Goal: Transaction & Acquisition: Purchase product/service

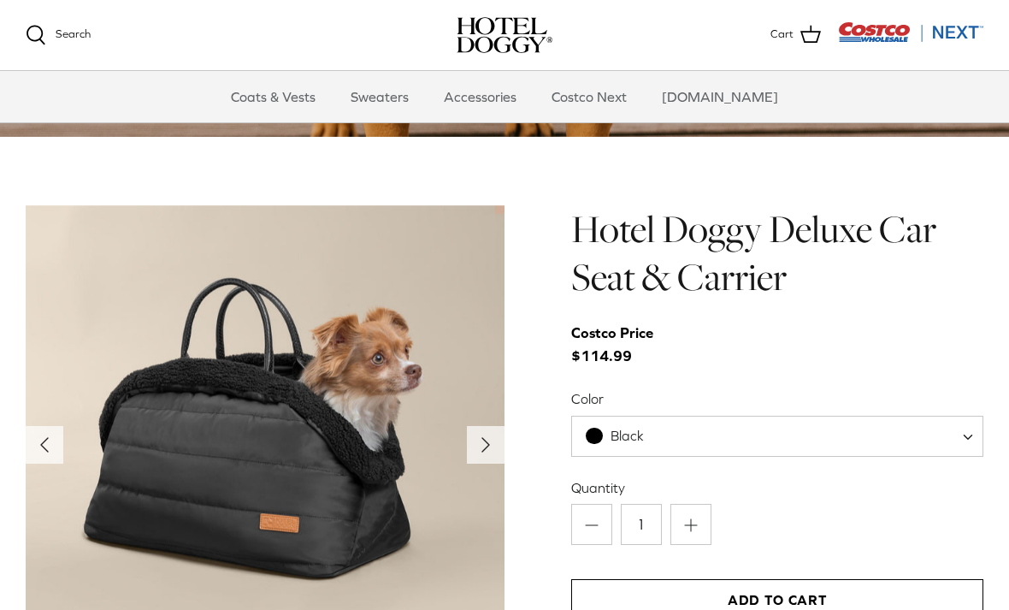
scroll to position [1614, 0]
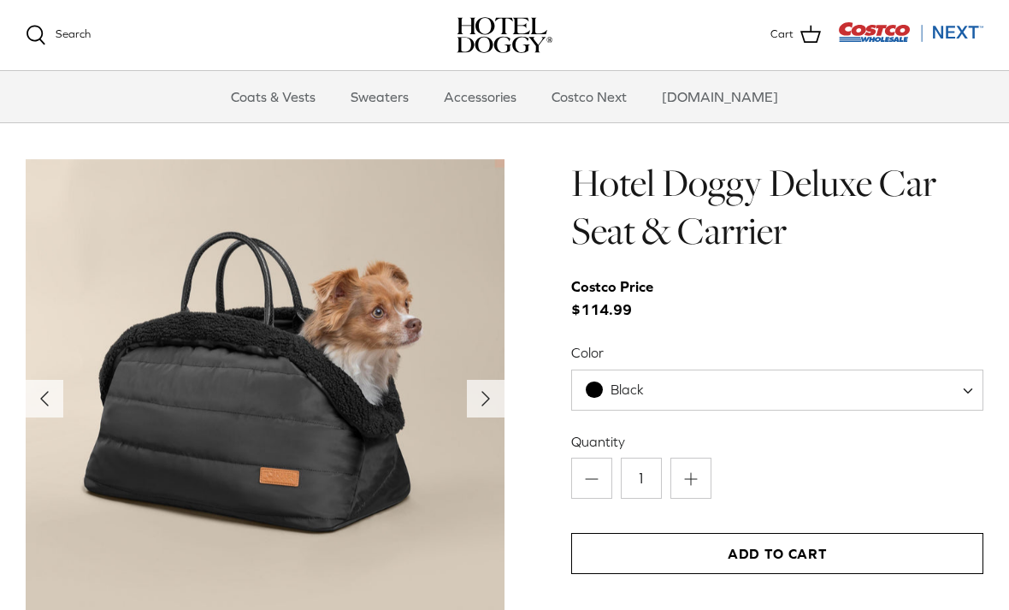
click at [654, 385] on span "Black" at bounding box center [625, 389] width 106 height 18
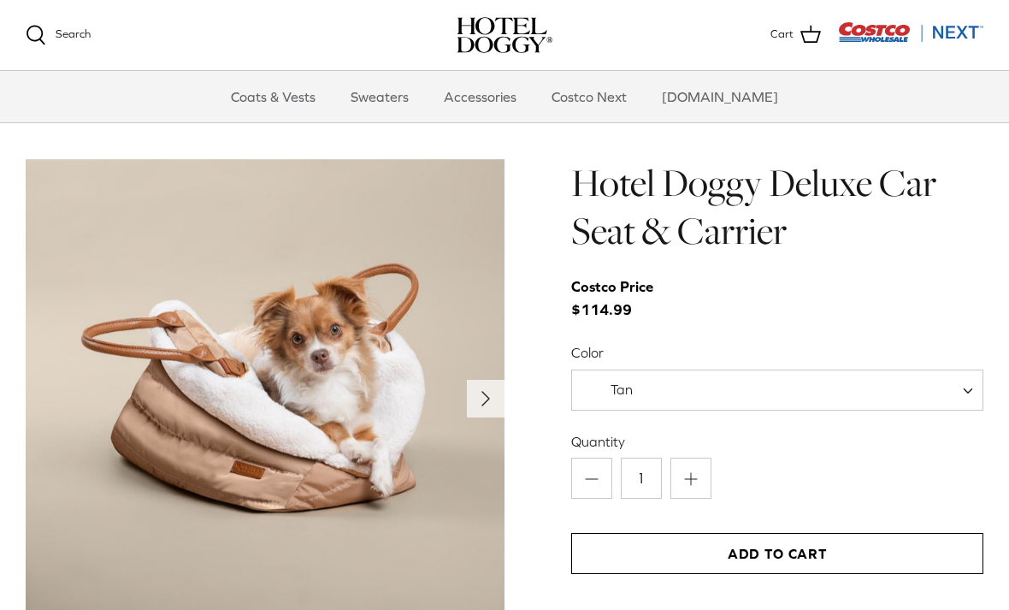
click at [642, 380] on span "Tan" at bounding box center [619, 389] width 95 height 18
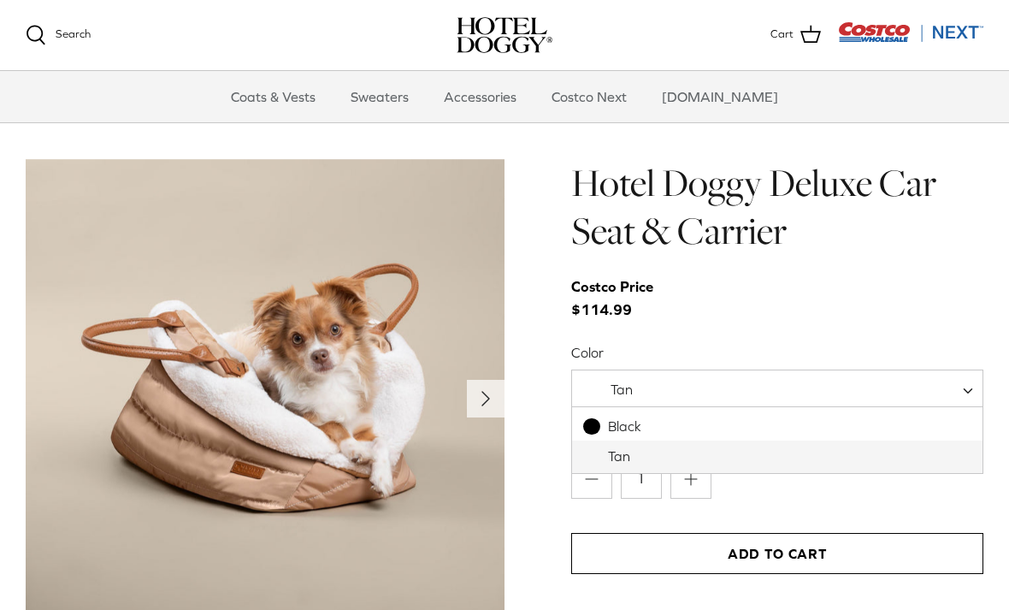
select select "Black"
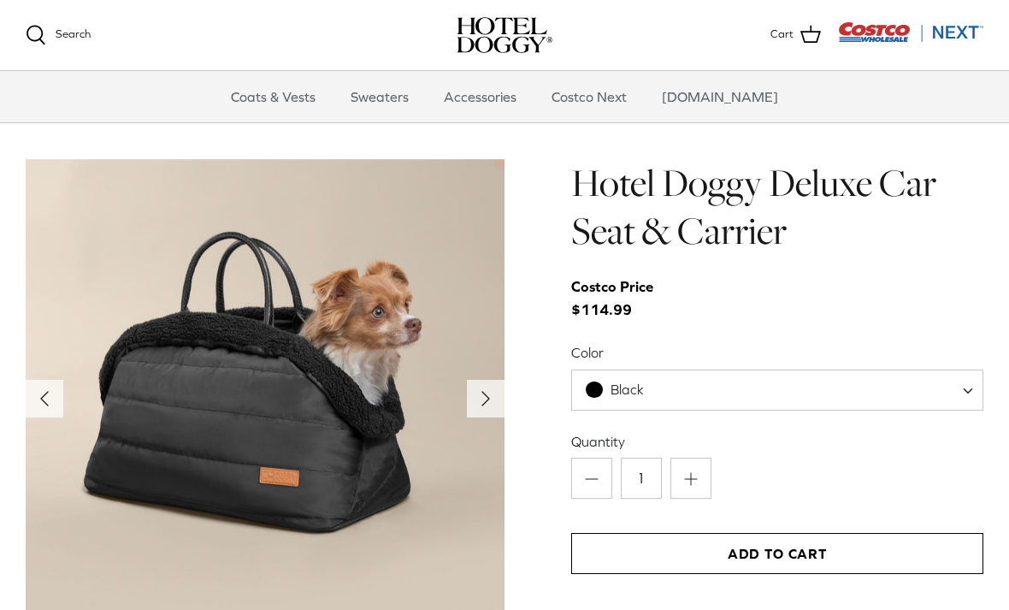
click at [741, 553] on button "Add to Cart" at bounding box center [777, 553] width 412 height 41
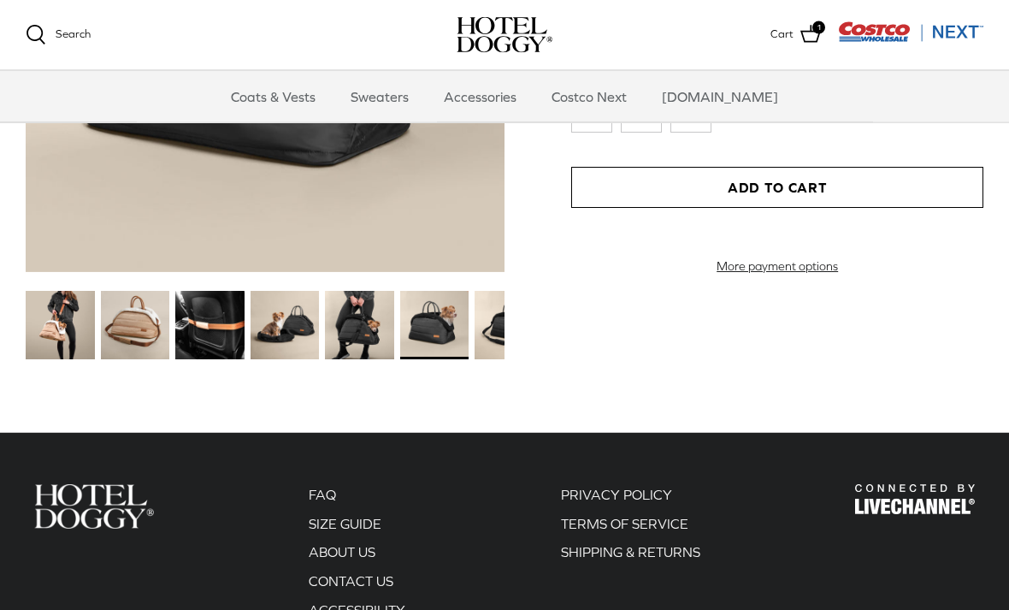
scroll to position [1980, 0]
click at [357, 333] on img at bounding box center [359, 325] width 69 height 69
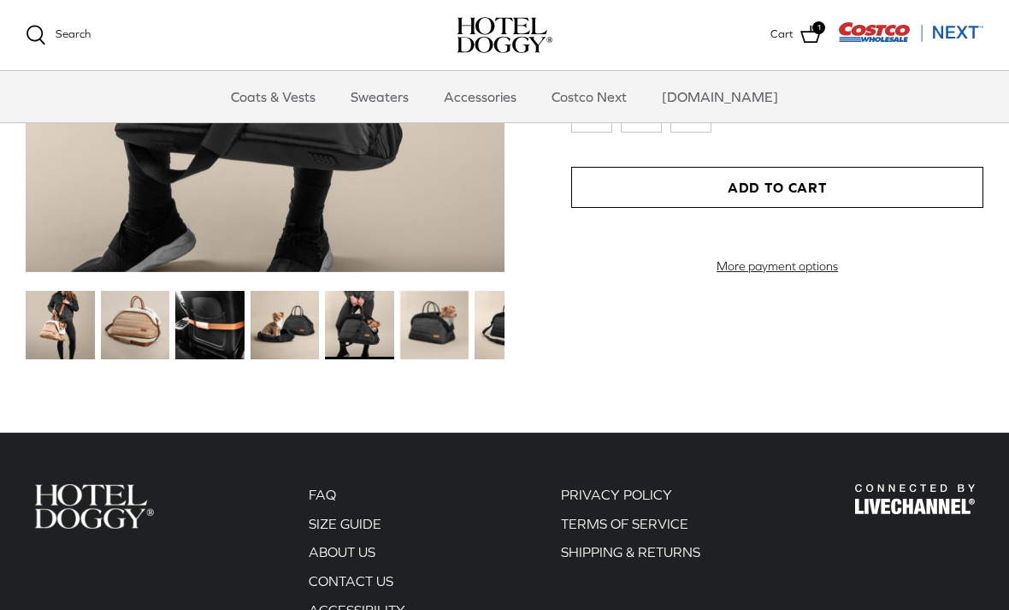
click at [291, 339] on img at bounding box center [285, 325] width 69 height 69
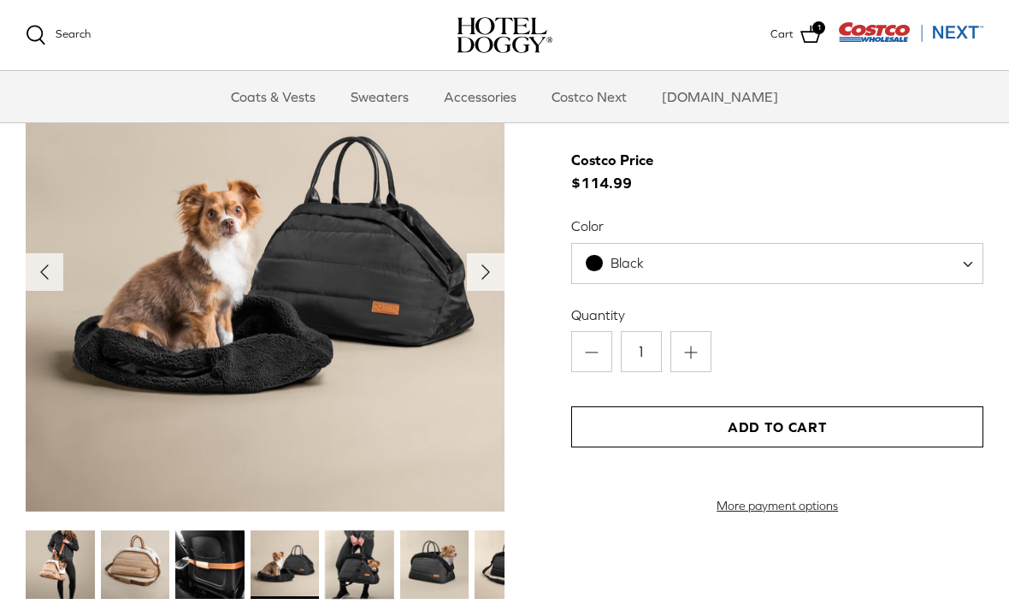
scroll to position [1739, 0]
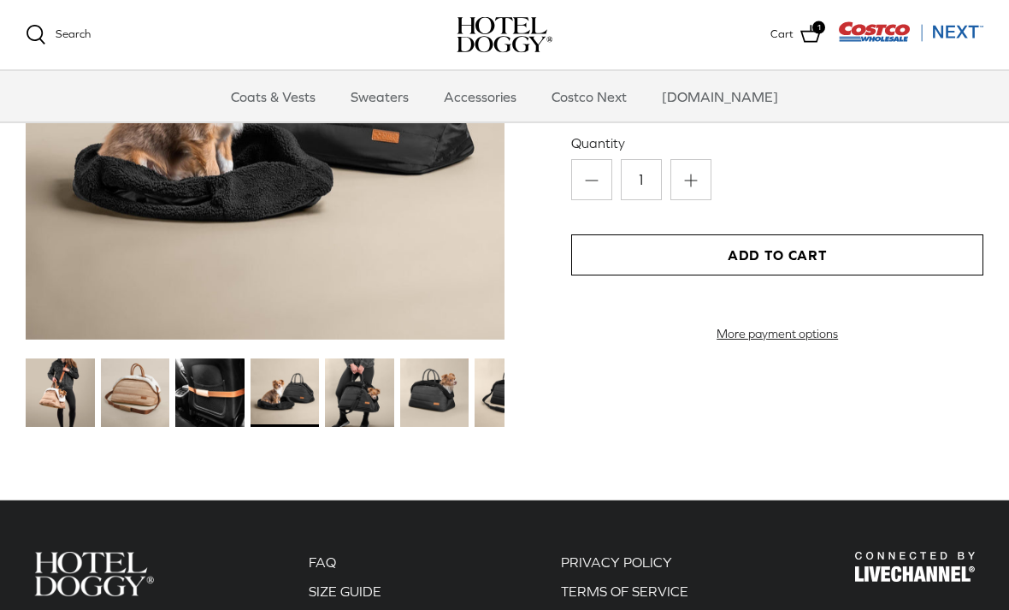
click at [431, 398] on img at bounding box center [434, 393] width 69 height 69
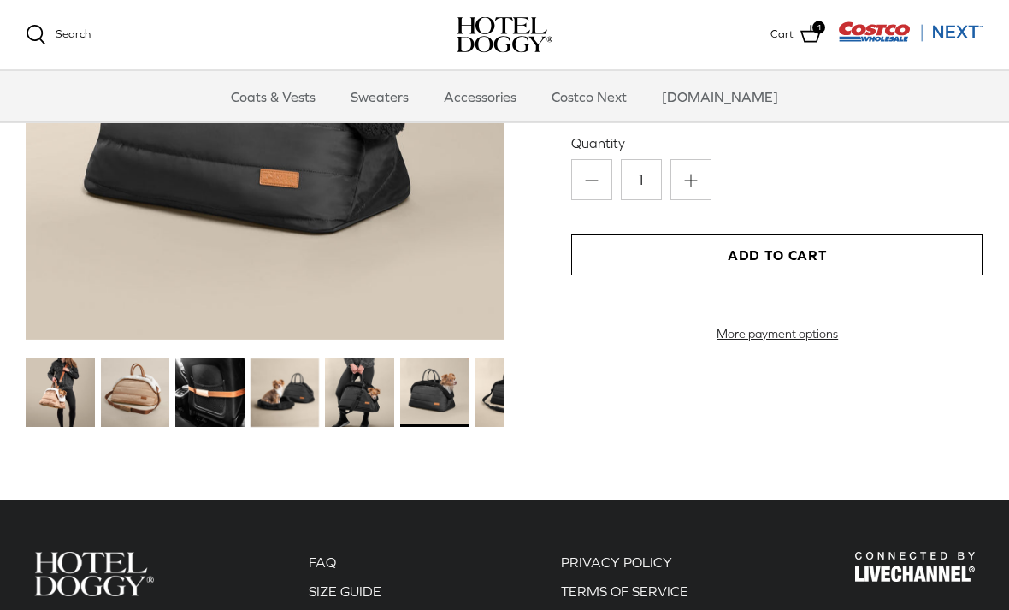
scroll to position [1913, 0]
click at [143, 397] on img at bounding box center [135, 392] width 69 height 69
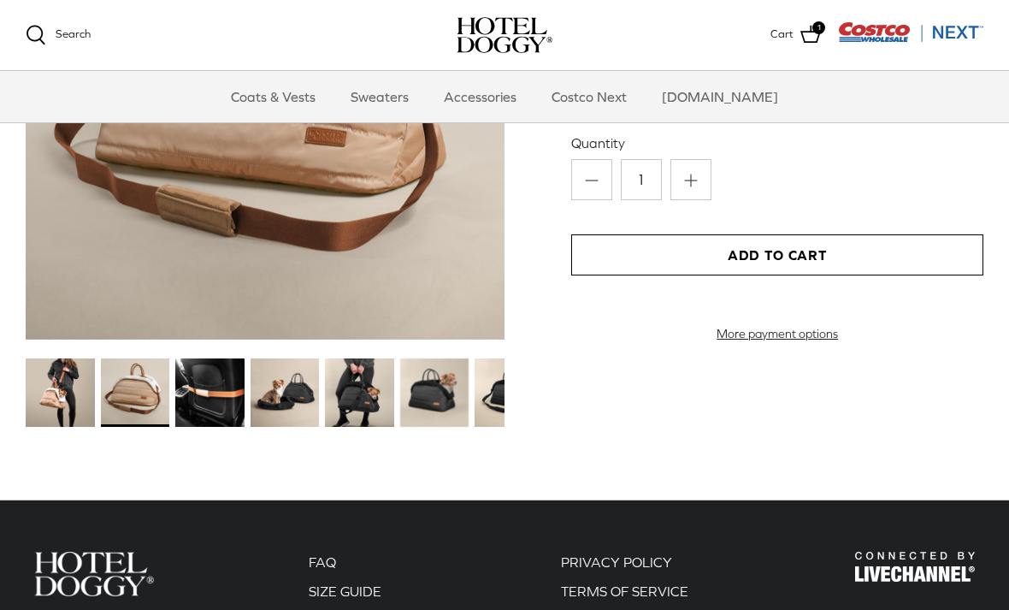
click at [292, 400] on img at bounding box center [285, 392] width 69 height 69
click at [440, 398] on img at bounding box center [434, 392] width 69 height 69
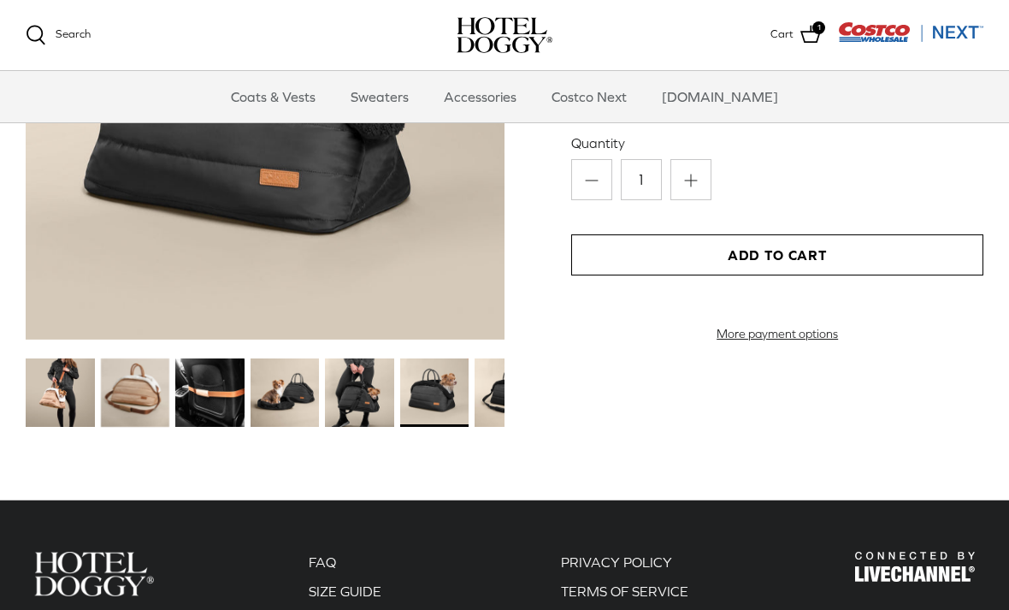
click at [494, 394] on img at bounding box center [509, 392] width 69 height 69
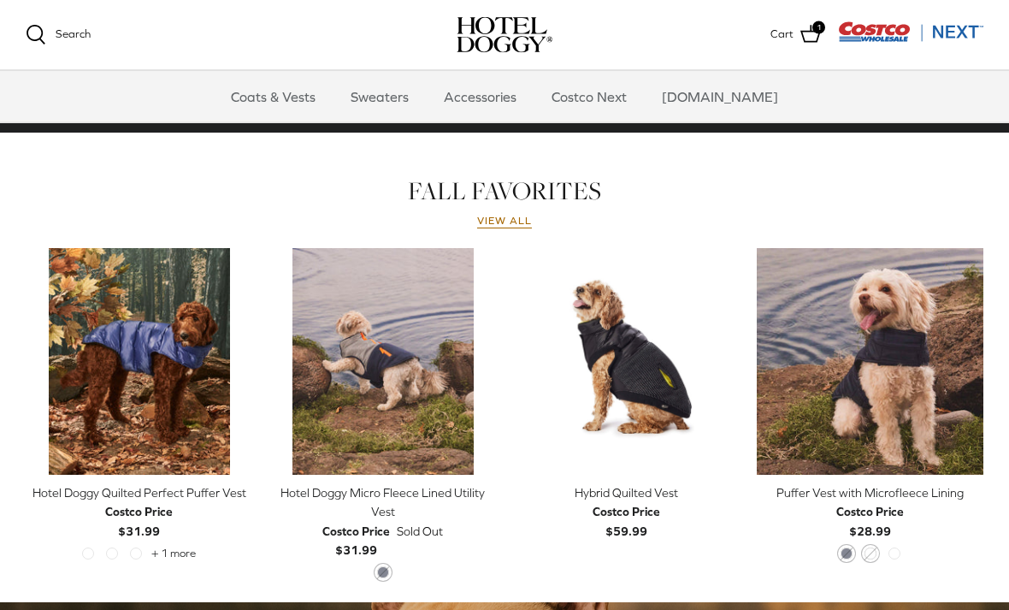
scroll to position [693, 0]
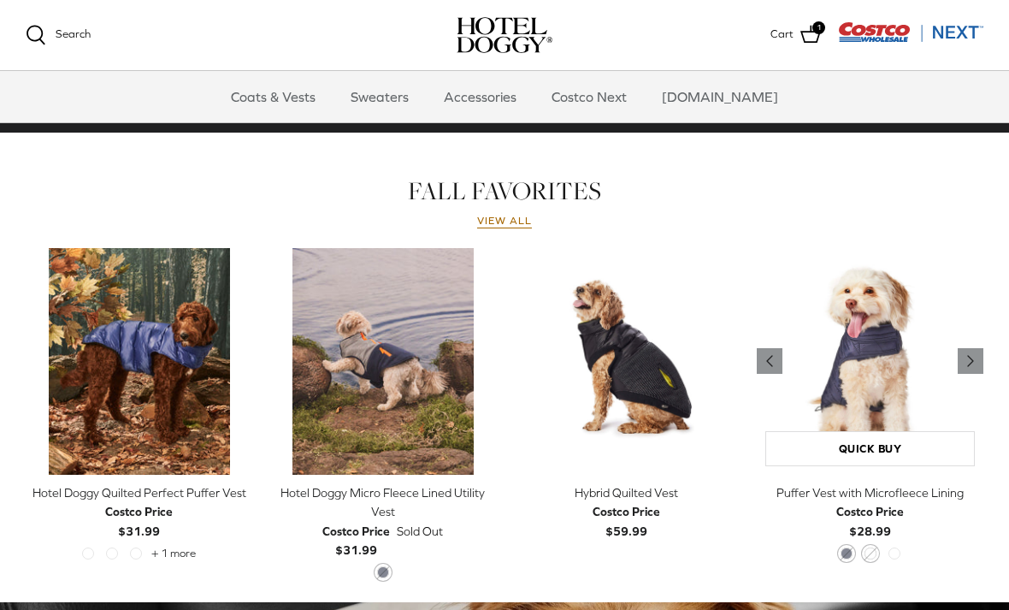
click at [857, 386] on img "Puffer Vest with Microfleece Lining" at bounding box center [870, 361] width 227 height 227
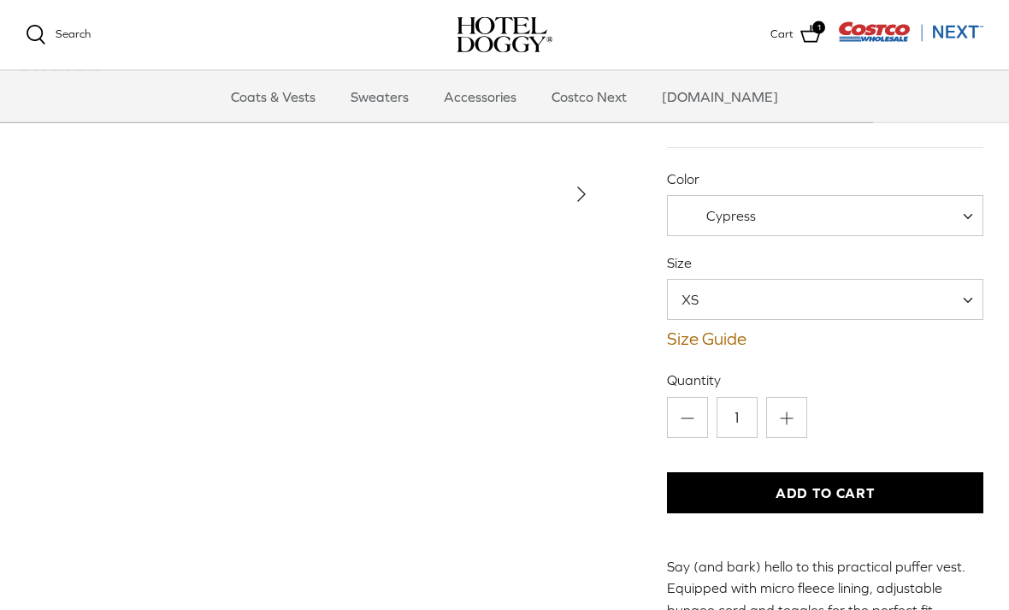
scroll to position [119, 0]
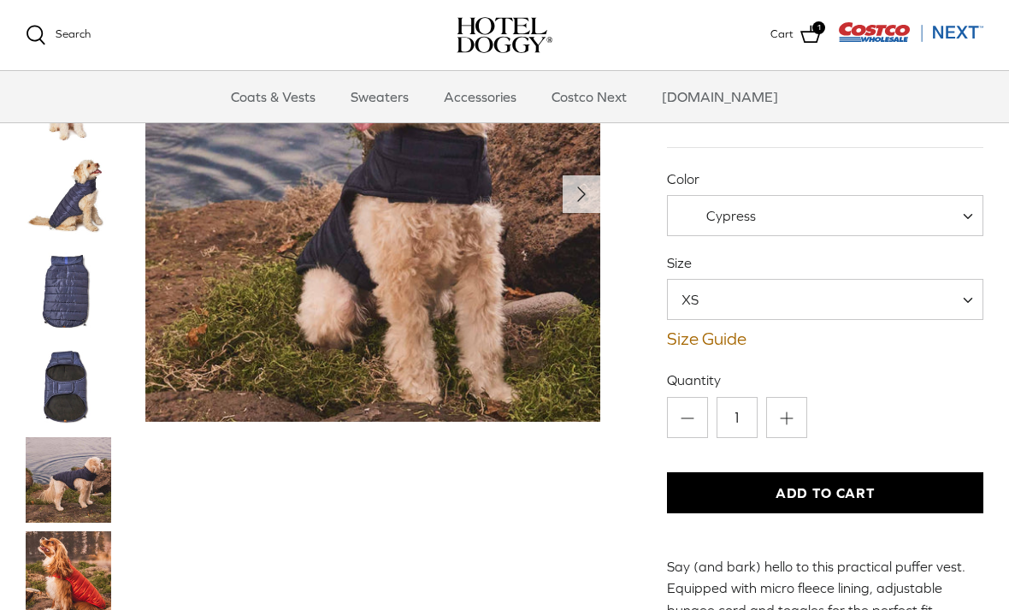
click at [55, 280] on img "Thumbnail Link" at bounding box center [68, 291] width 85 height 85
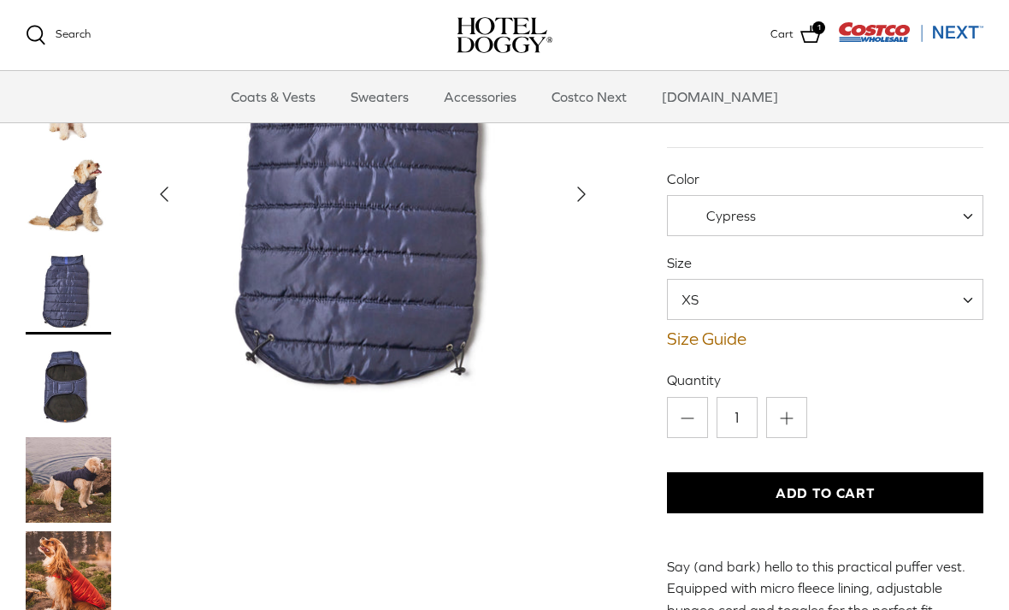
click at [55, 471] on img "Thumbnail Link" at bounding box center [68, 479] width 85 height 85
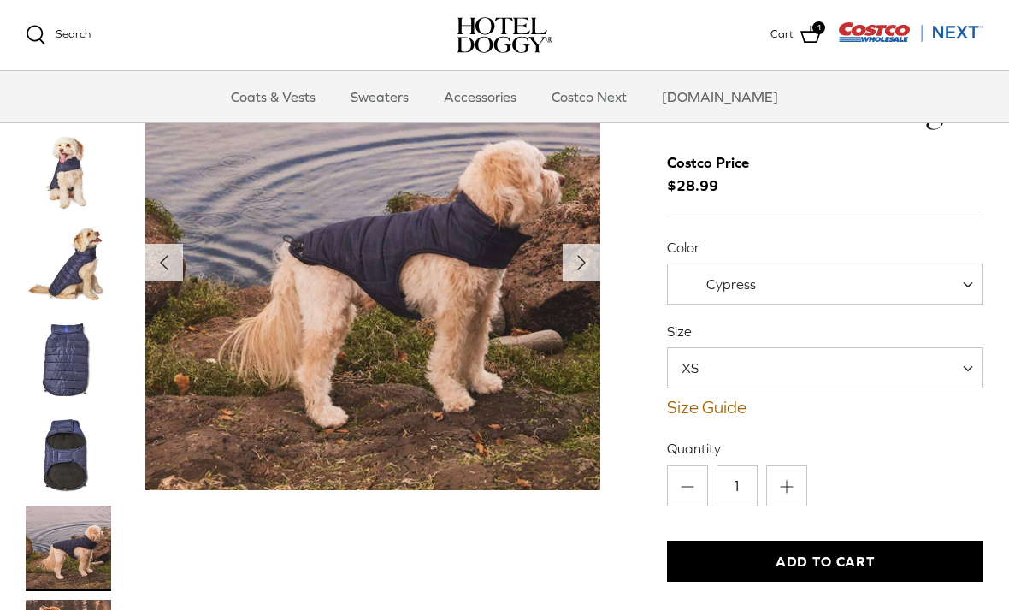
scroll to position [21, 0]
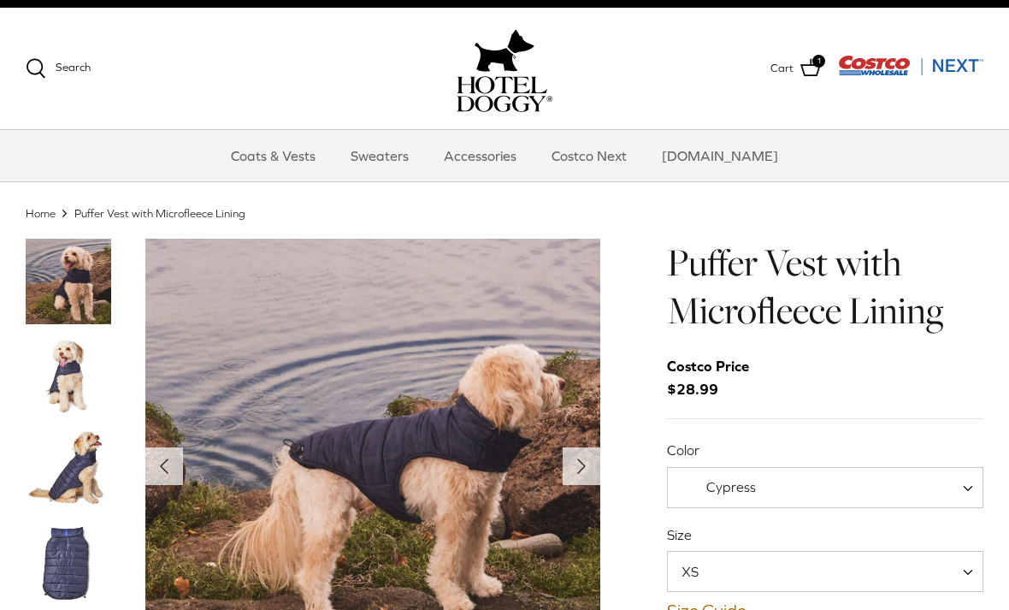
click at [737, 492] on span "Cypress" at bounding box center [731, 486] width 50 height 15
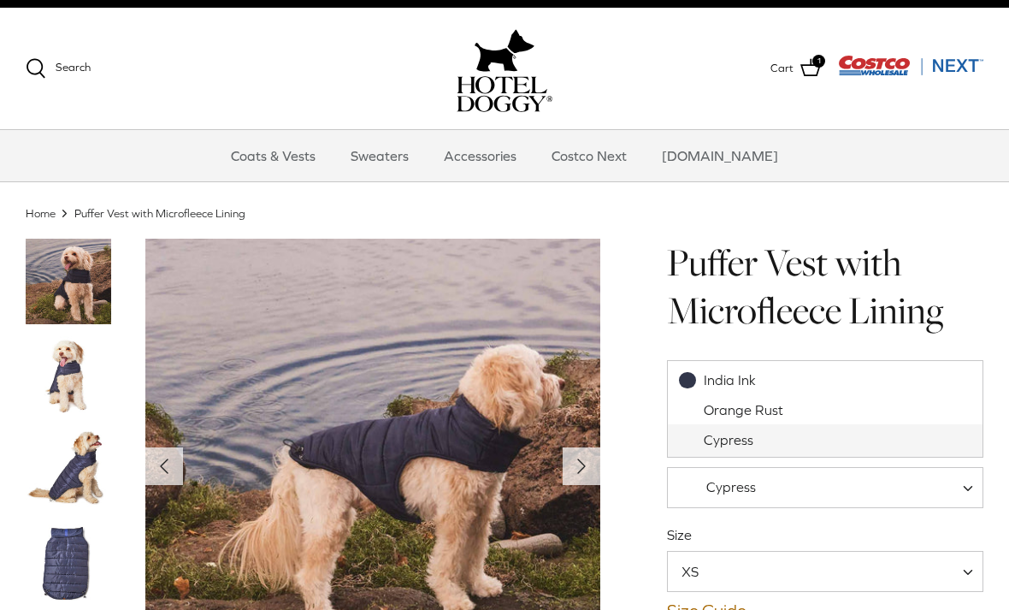
select select "Orange Rust"
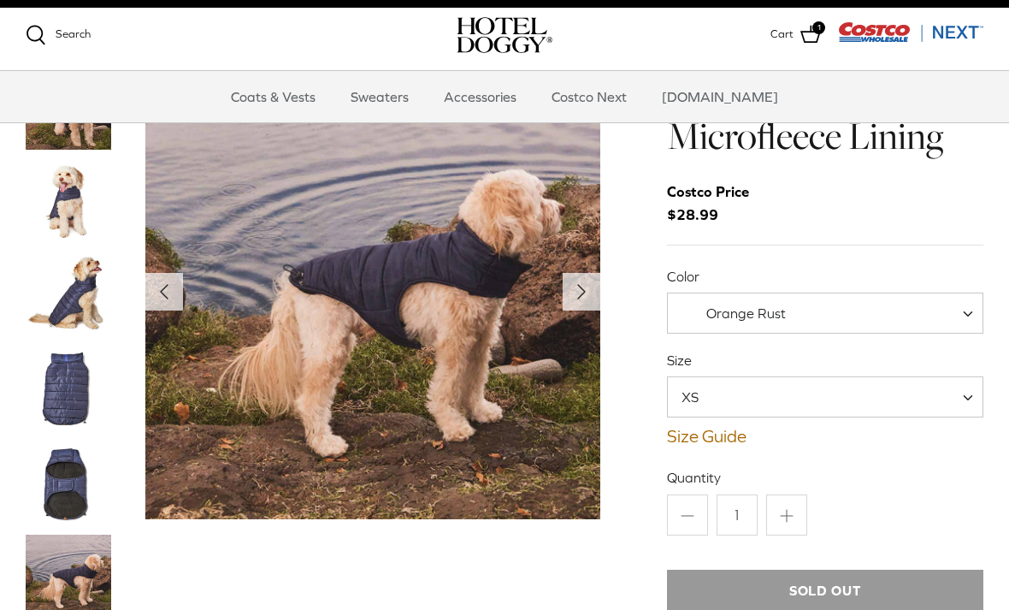
scroll to position [132, 0]
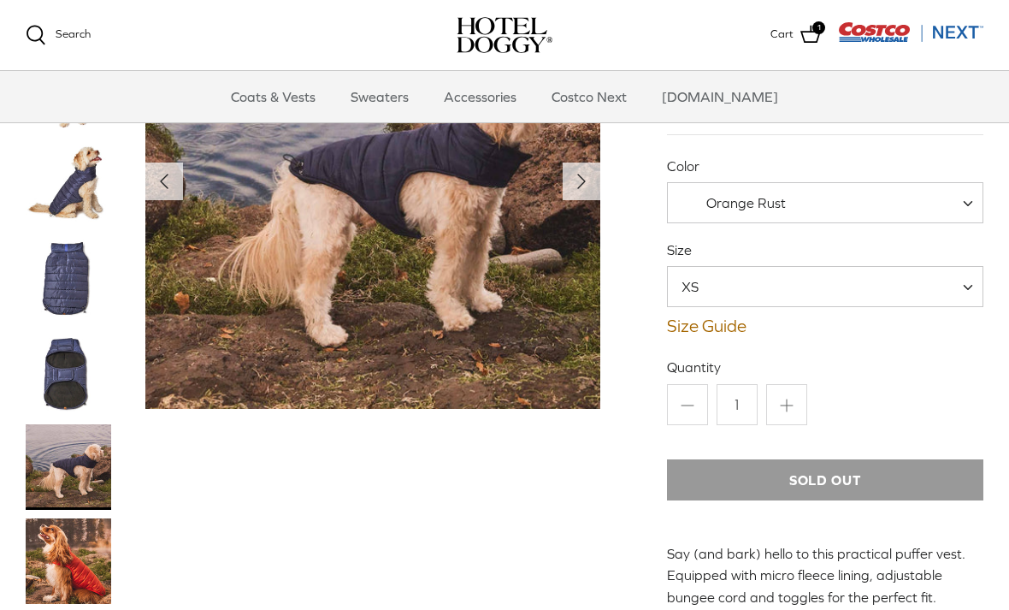
click at [57, 556] on img "Thumbnail Link" at bounding box center [68, 560] width 85 height 85
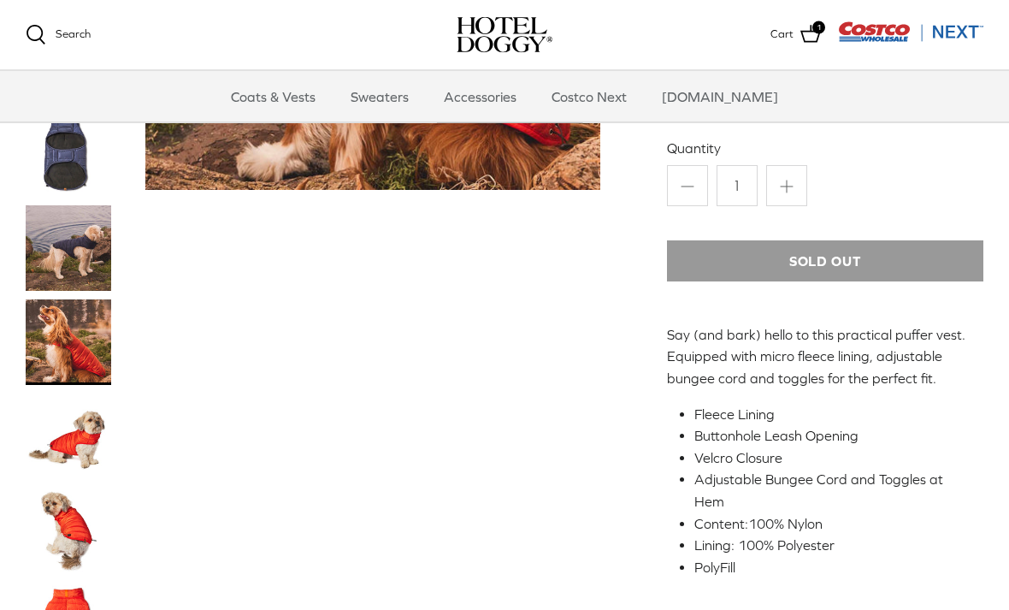
scroll to position [404, 0]
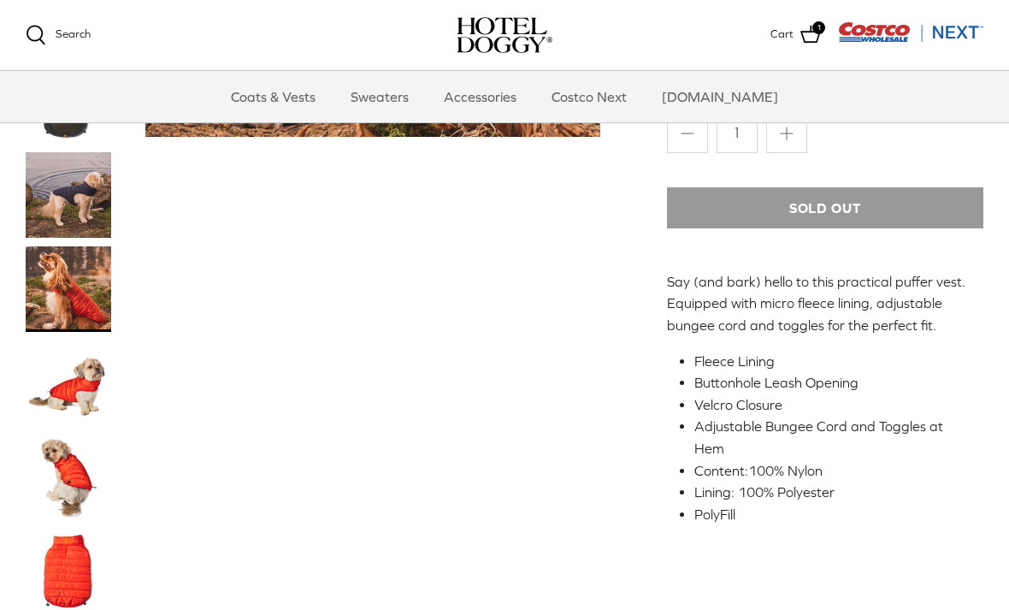
click at [62, 452] on img "Thumbnail Link" at bounding box center [68, 476] width 85 height 85
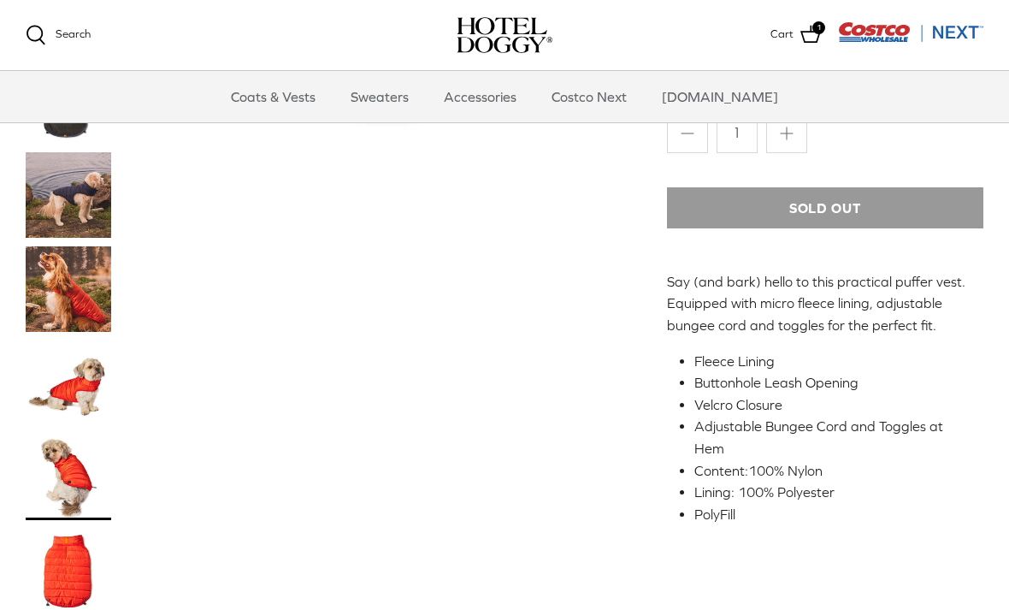
click at [62, 400] on img "Thumbnail Link" at bounding box center [68, 382] width 85 height 85
click at [54, 557] on img "Thumbnail Link" at bounding box center [68, 570] width 85 height 85
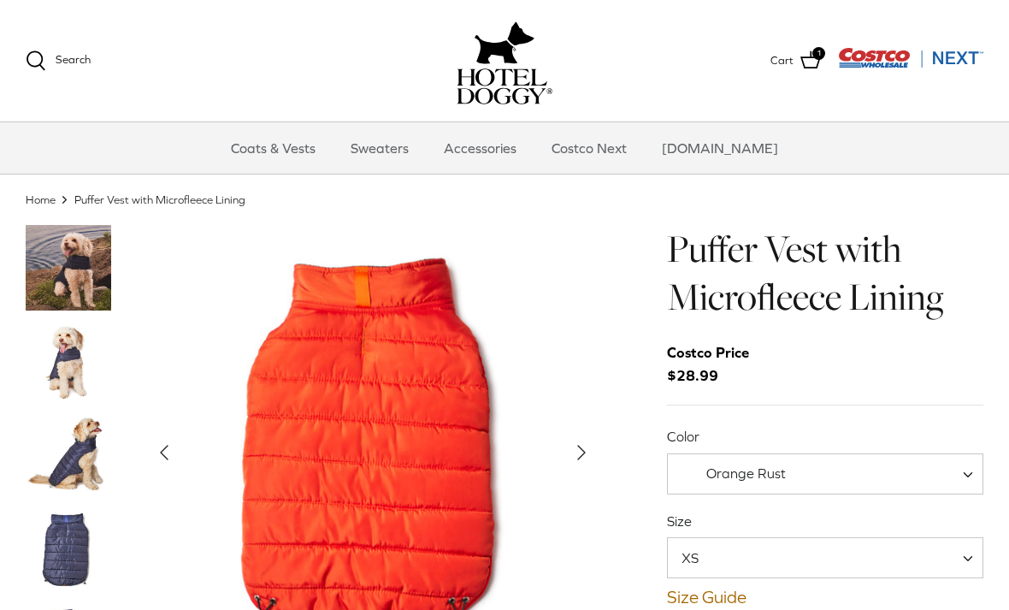
scroll to position [38, 0]
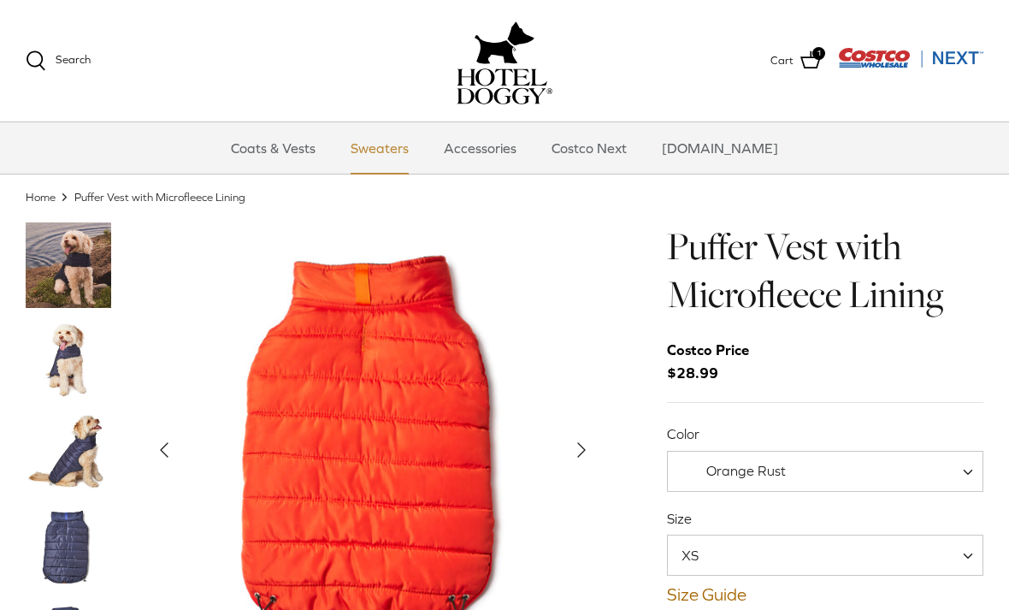
click at [395, 150] on link "Sweaters" at bounding box center [379, 147] width 89 height 51
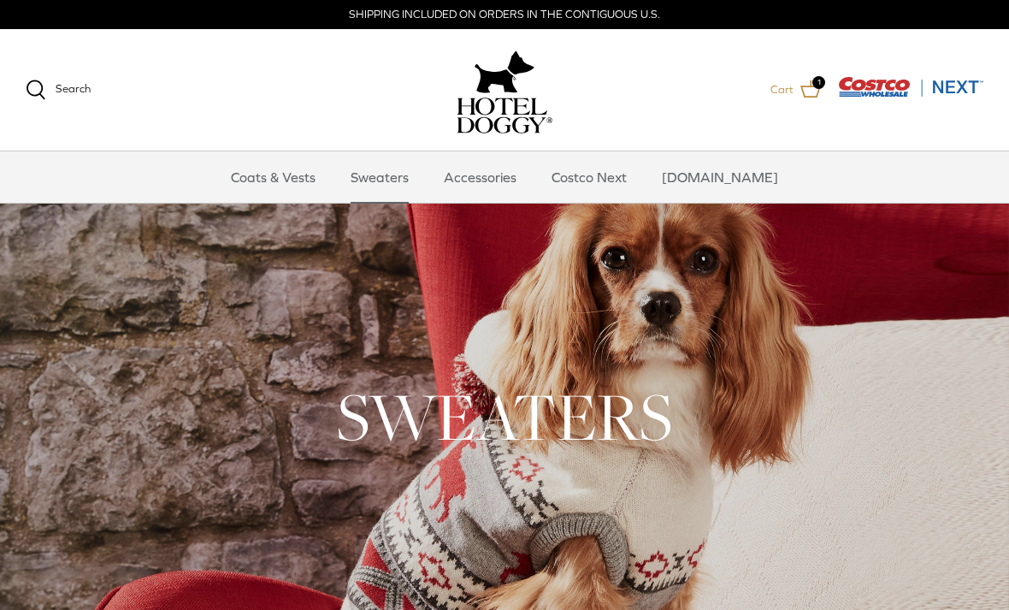
click at [805, 85] on icon at bounding box center [810, 89] width 21 height 21
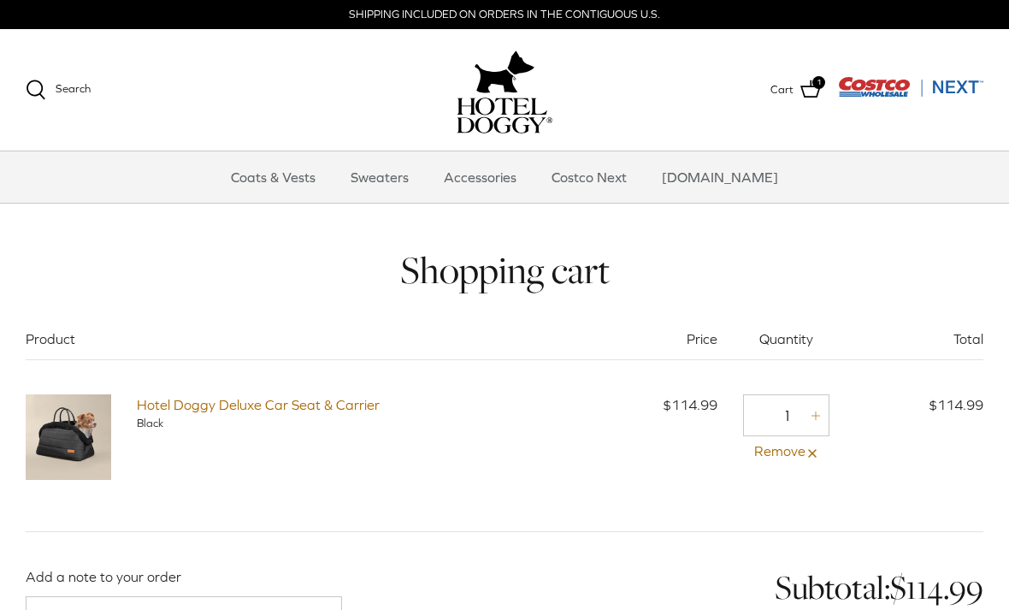
click at [884, 87] on img "Costco Next" at bounding box center [910, 86] width 145 height 21
